Goal: Task Accomplishment & Management: Manage account settings

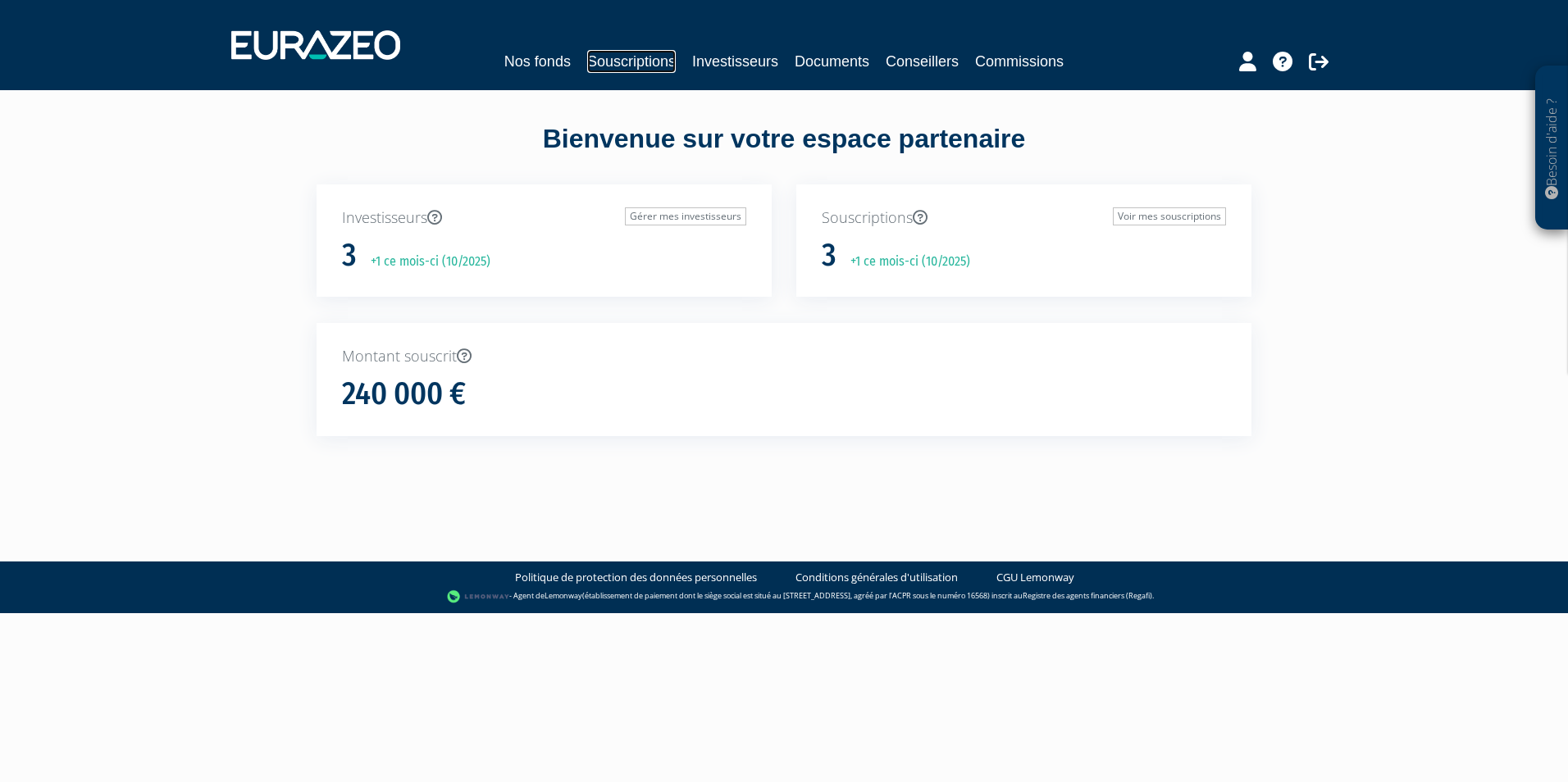
click at [641, 60] on link "Souscriptions" at bounding box center [631, 61] width 88 height 23
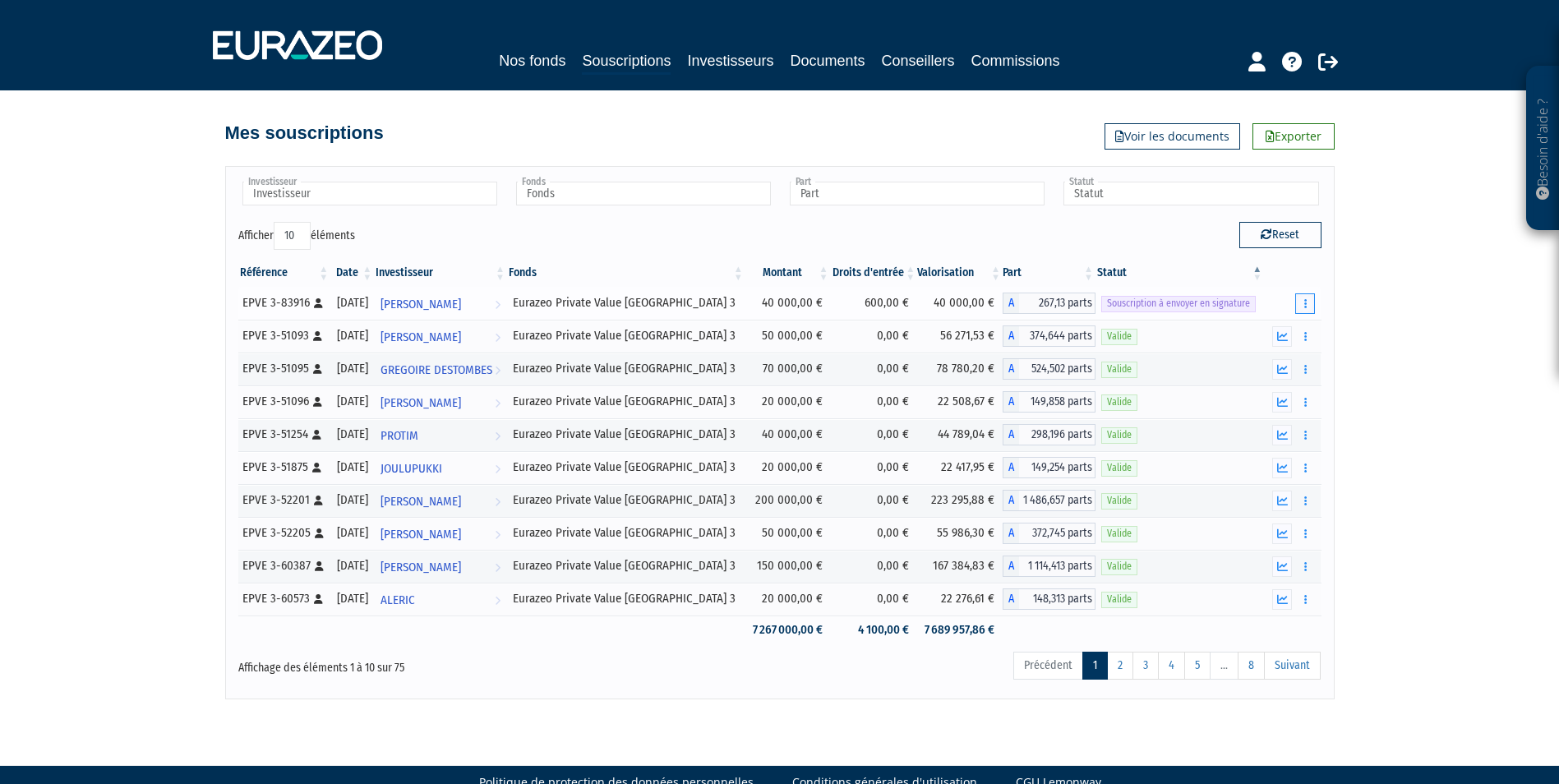
click at [1304, 302] on icon "button" at bounding box center [1305, 303] width 3 height 10
click at [1245, 332] on link "Envoyer à signer" at bounding box center [1263, 333] width 94 height 27
click at [1303, 304] on button "button" at bounding box center [1305, 303] width 20 height 20
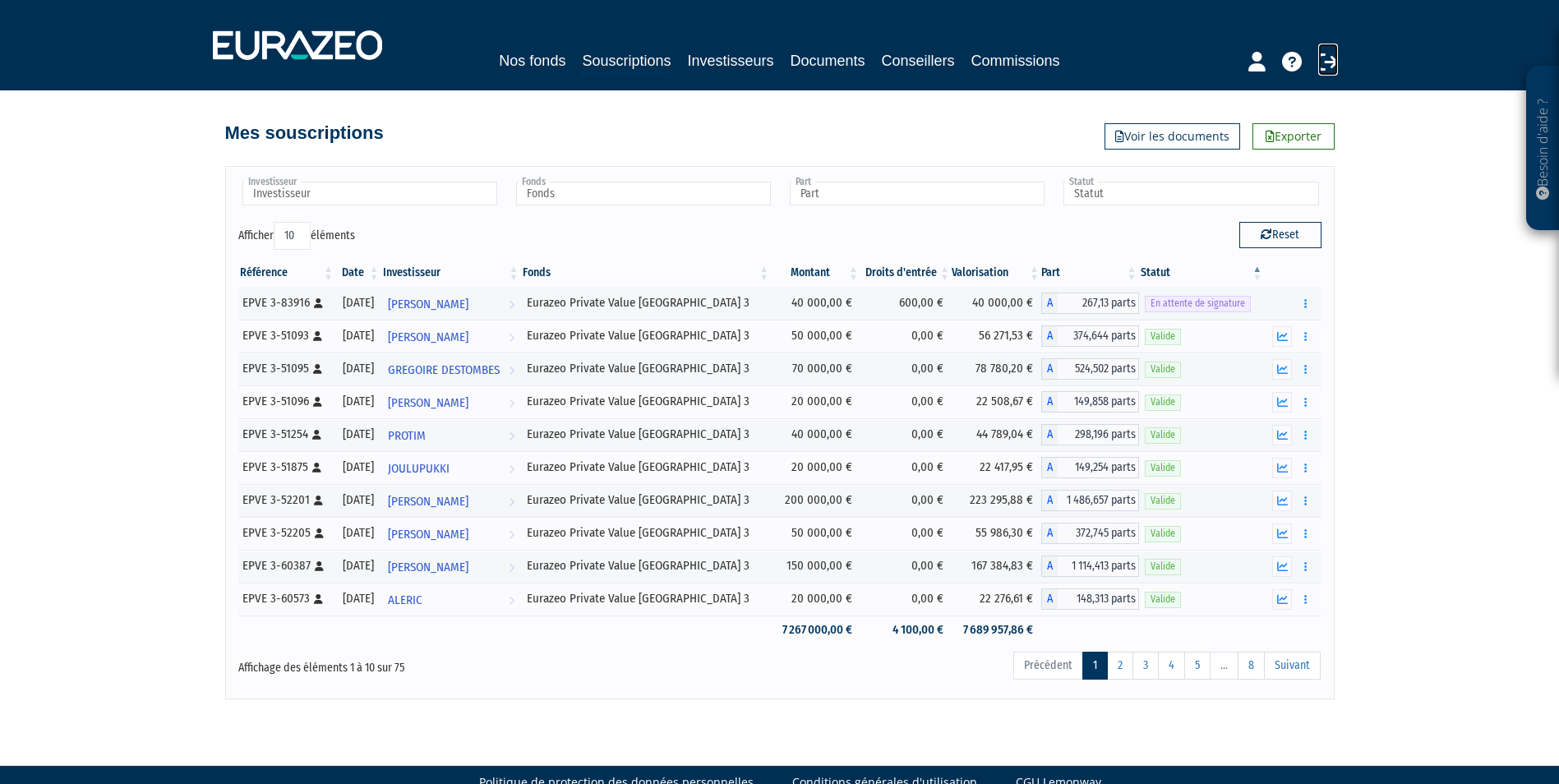
click at [1326, 59] on icon at bounding box center [1328, 61] width 20 height 20
